Goal: Information Seeking & Learning: Understand process/instructions

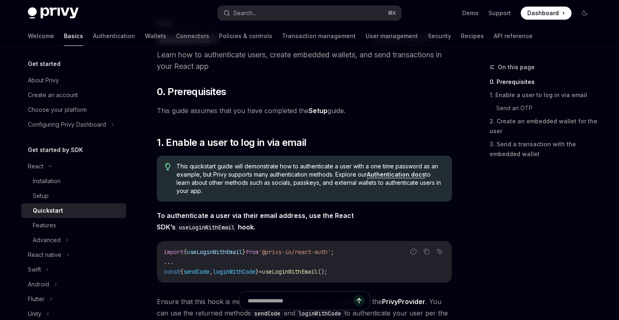
scroll to position [48, 0]
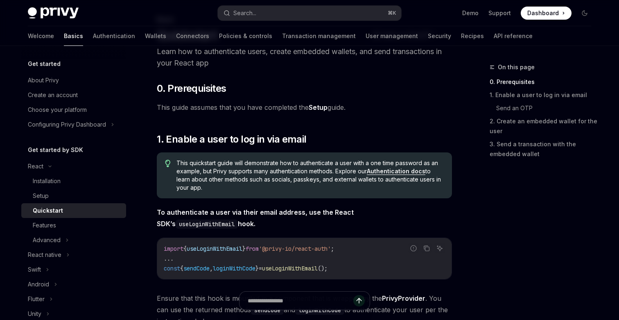
click at [322, 109] on link "Setup" at bounding box center [318, 107] width 19 height 9
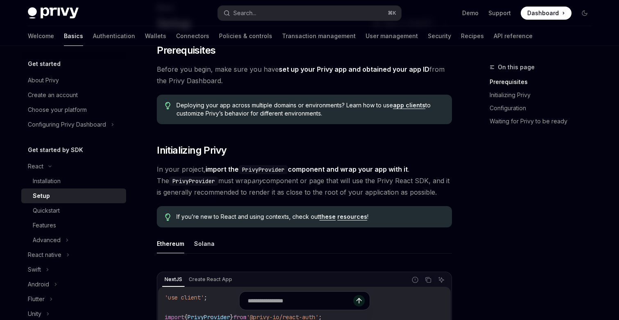
scroll to position [65, 0]
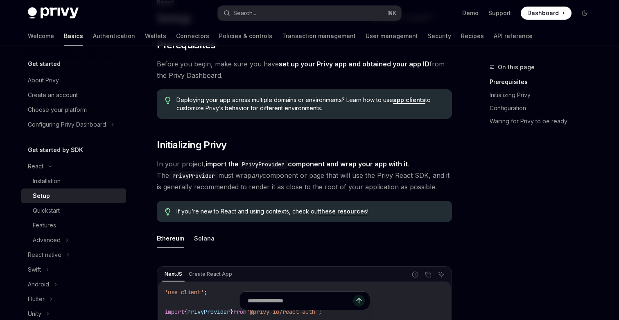
click at [409, 99] on link "app clients" at bounding box center [409, 99] width 32 height 7
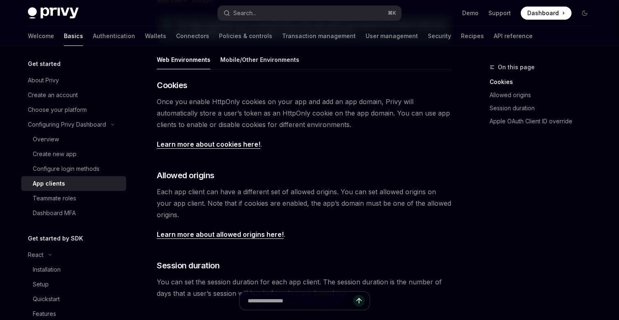
scroll to position [128, 0]
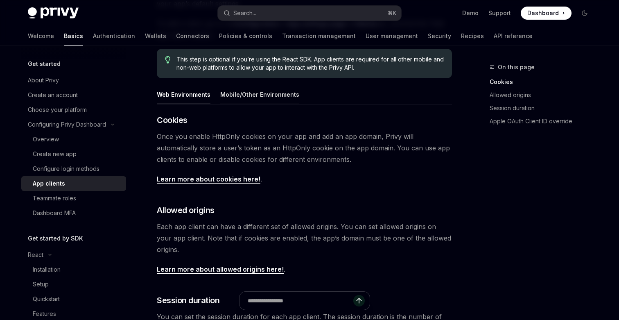
click at [263, 93] on button "Mobile/Other Environments" at bounding box center [259, 94] width 79 height 19
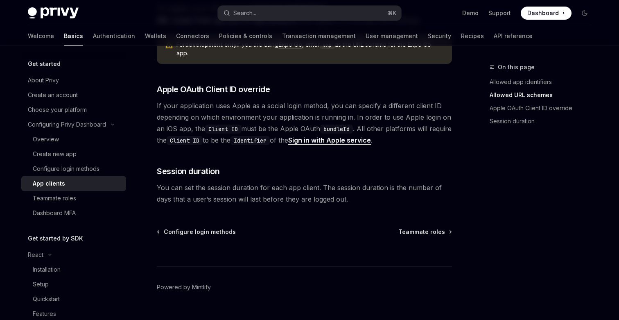
scroll to position [674, 0]
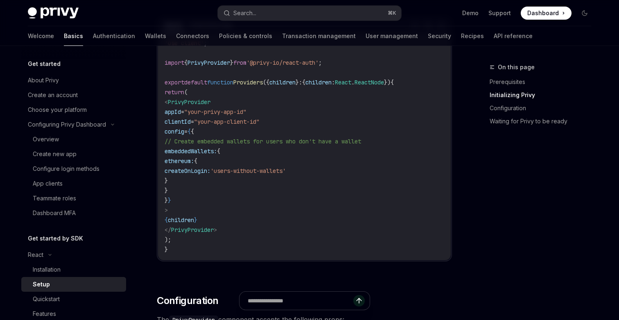
scroll to position [315, 0]
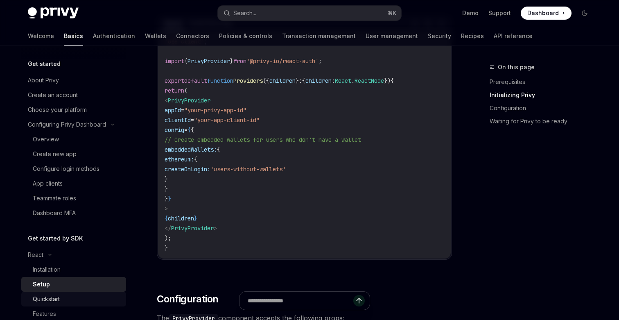
click at [66, 300] on div "Quickstart" at bounding box center [77, 299] width 88 height 10
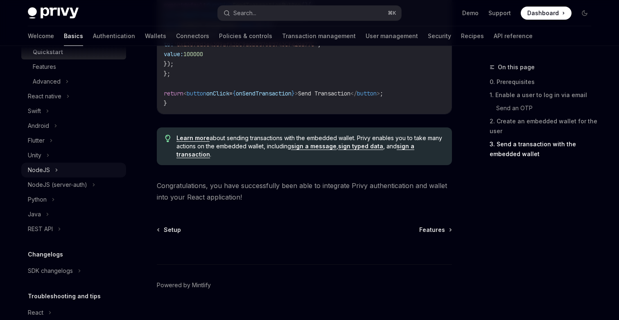
scroll to position [262, 0]
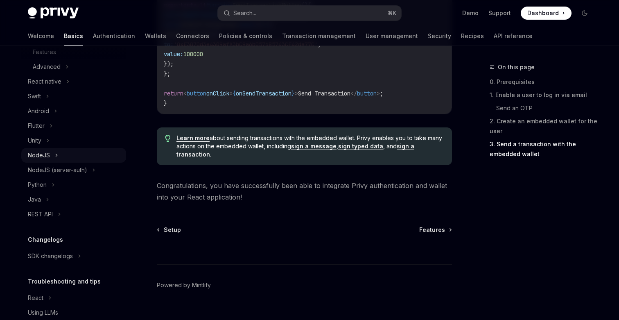
click at [45, 157] on div "NodeJS" at bounding box center [39, 155] width 22 height 10
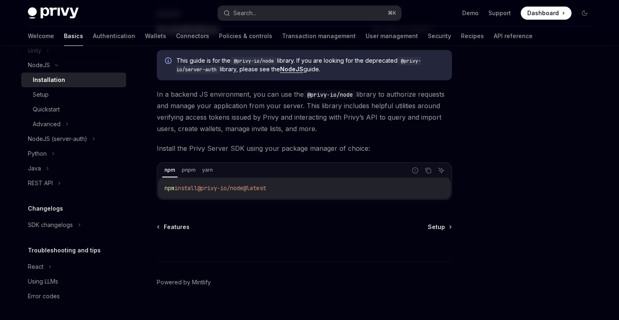
scroll to position [57, 0]
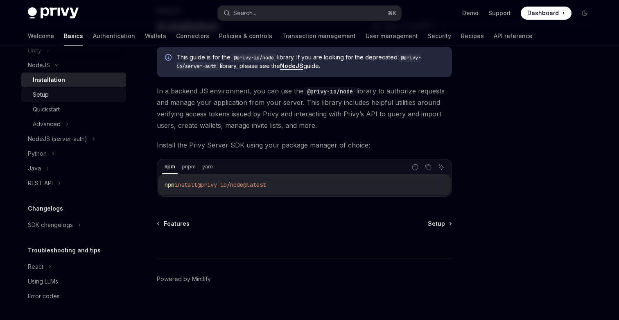
click at [41, 96] on div "Setup" at bounding box center [41, 95] width 16 height 10
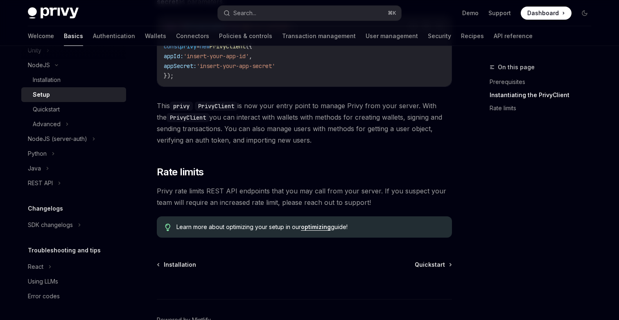
scroll to position [315, 0]
click at [57, 107] on div "Quickstart" at bounding box center [46, 109] width 27 height 10
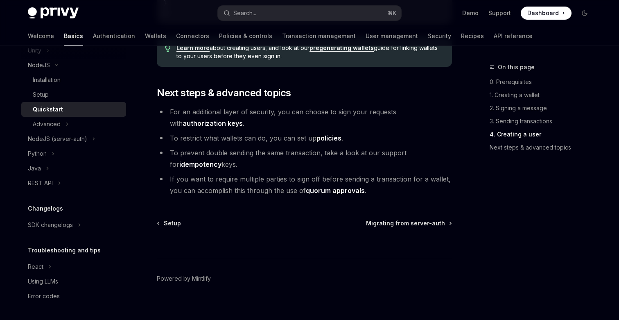
scroll to position [1732, 0]
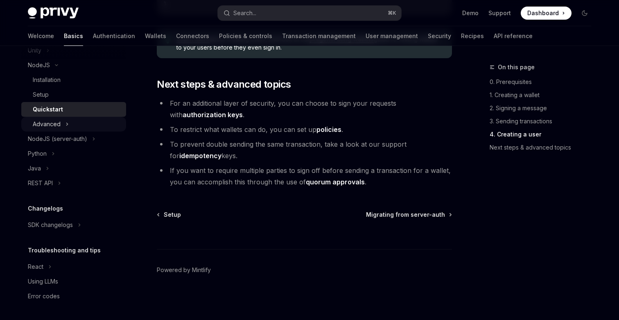
click at [39, 119] on div "Advanced" at bounding box center [47, 124] width 28 height 10
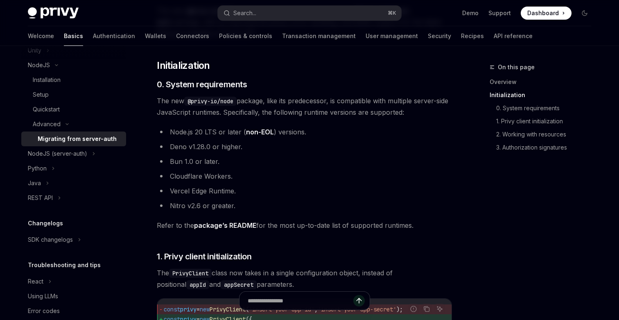
scroll to position [151, 0]
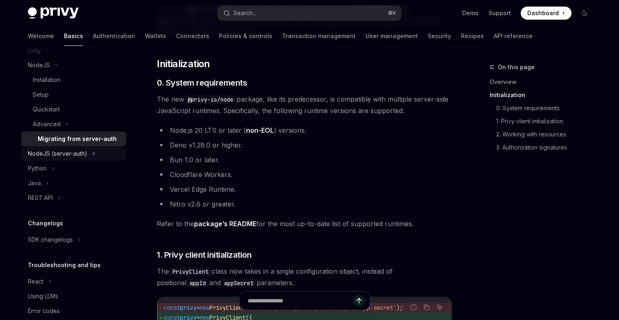
click at [74, 155] on div "NodeJS (server-auth)" at bounding box center [57, 154] width 59 height 10
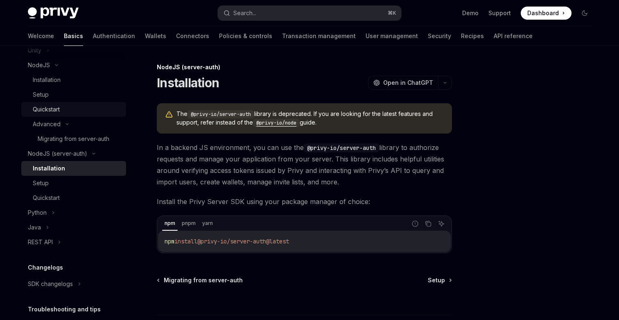
click at [50, 116] on link "Quickstart" at bounding box center [73, 109] width 105 height 15
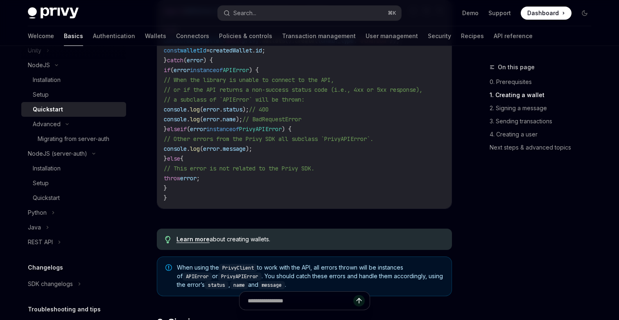
scroll to position [325, 0]
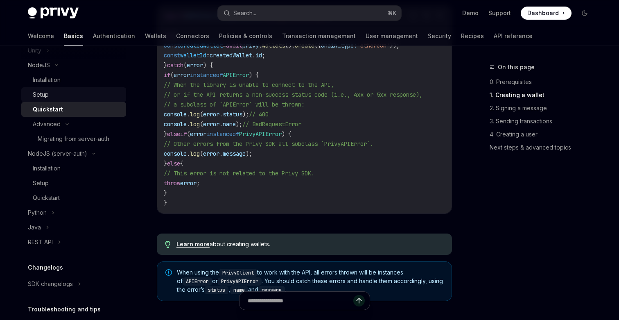
click at [44, 92] on div "Setup" at bounding box center [41, 95] width 16 height 10
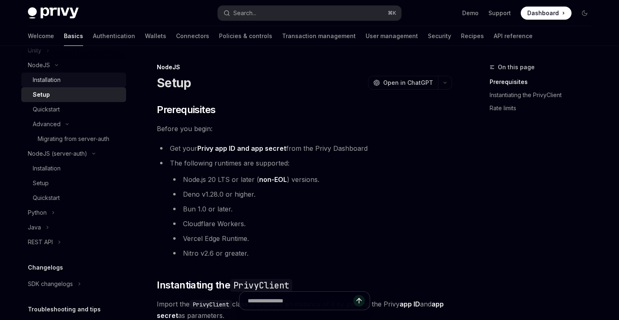
click at [45, 80] on div "Installation" at bounding box center [47, 80] width 28 height 10
type textarea "*"
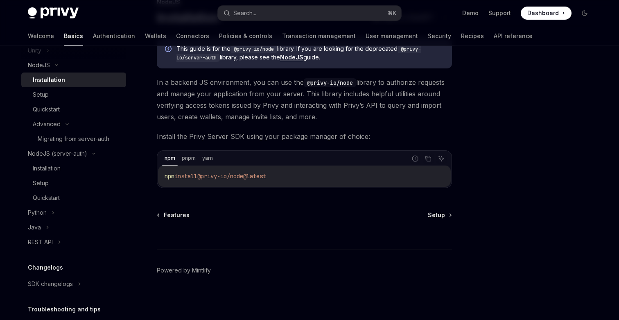
scroll to position [53, 0]
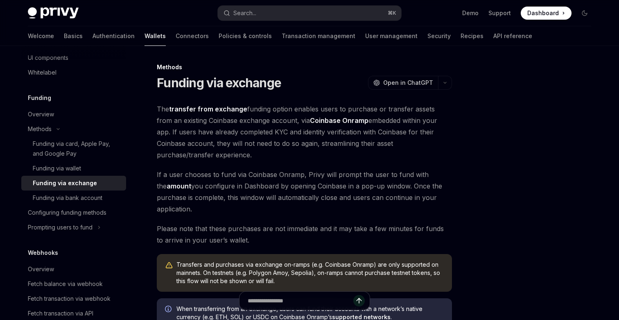
click at [43, 16] on img at bounding box center [53, 12] width 51 height 11
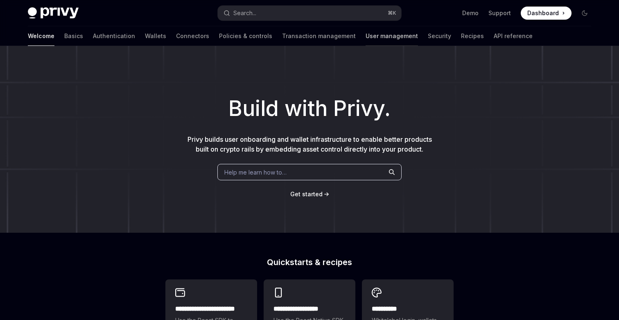
click at [366, 40] on link "User management" at bounding box center [392, 36] width 52 height 20
type textarea "*"
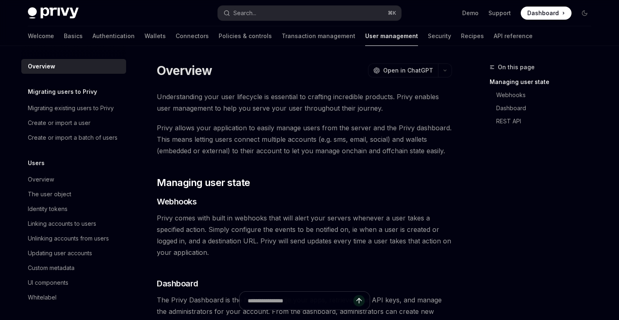
click at [548, 15] on span "Dashboard" at bounding box center [544, 13] width 32 height 8
